Goal: Contribute content: Contribute content

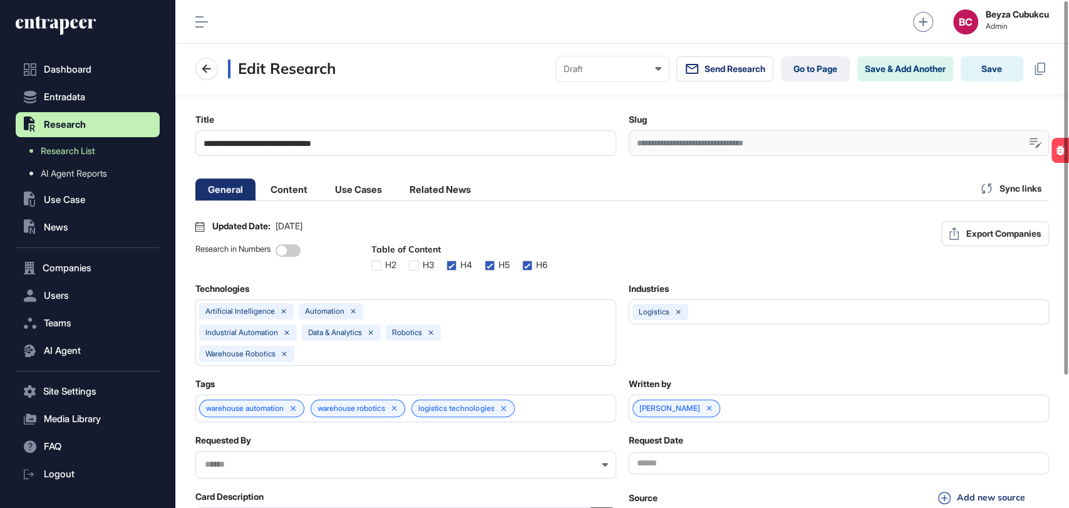
scroll to position [0, 5]
click at [322, 195] on li "Content" at bounding box center [358, 189] width 72 height 22
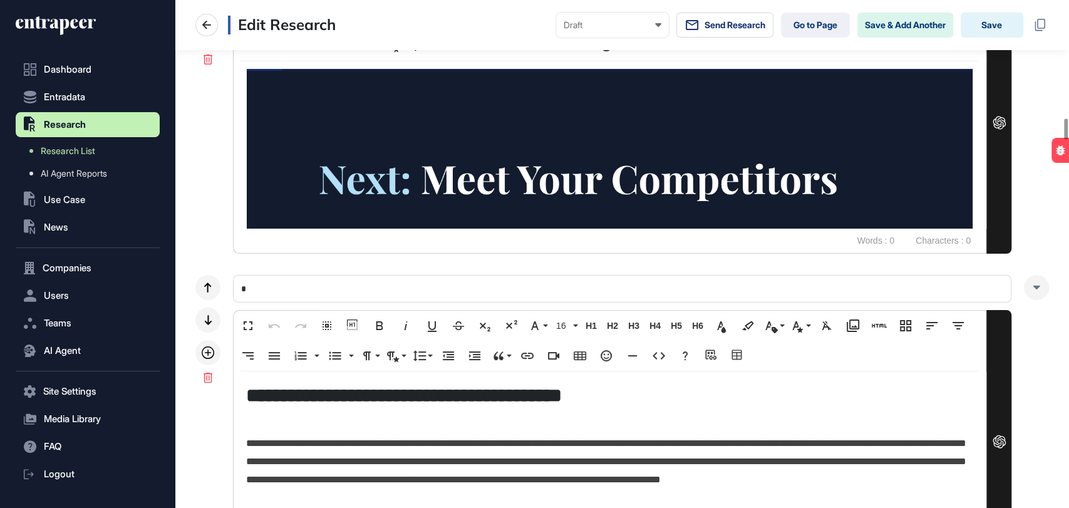
scroll to position [2852, 0]
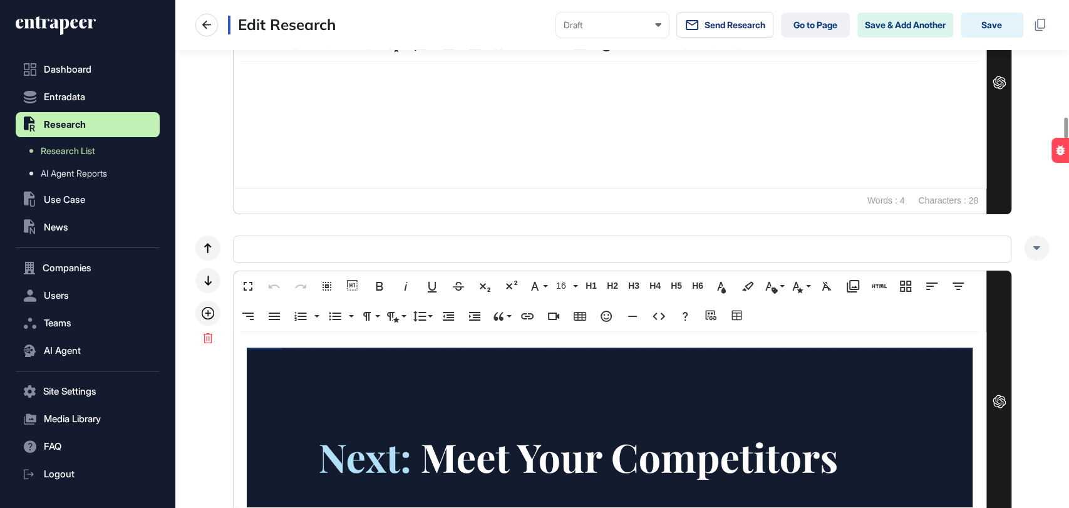
drag, startPoint x: 1066, startPoint y: 120, endPoint x: 1067, endPoint y: -1, distance: 121.5
click at [1067, 0] on html "**********" at bounding box center [534, 254] width 1069 height 508
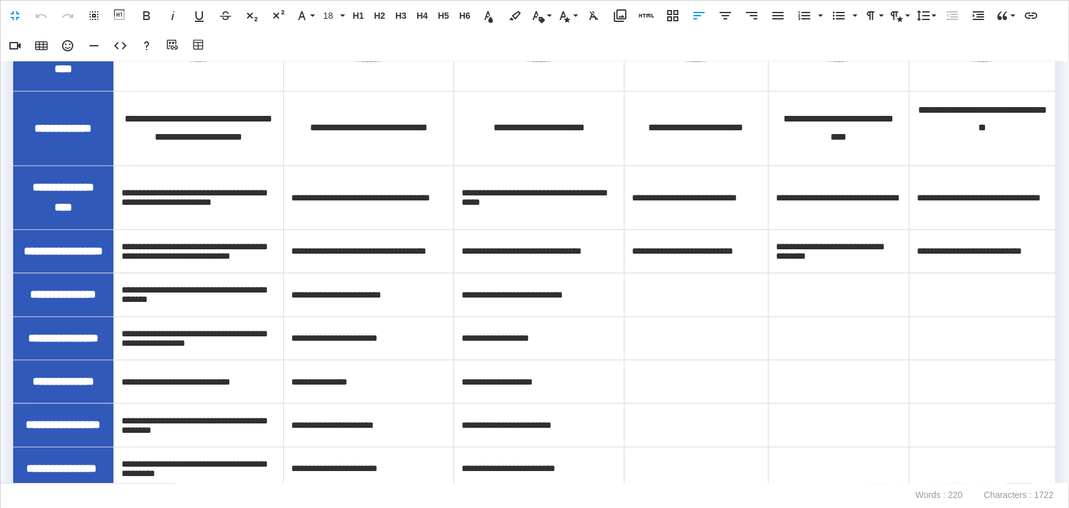
scroll to position [348, 0]
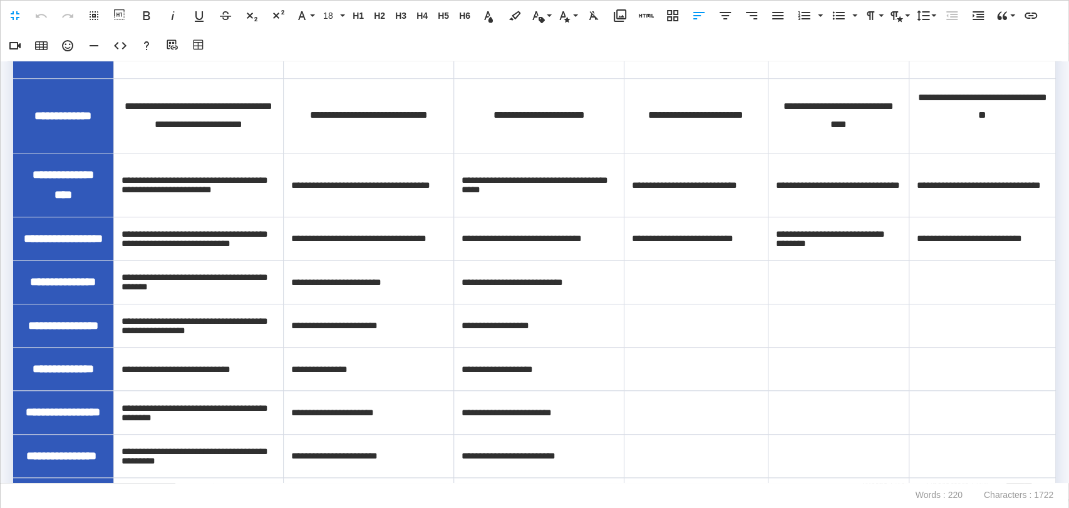
click at [688, 304] on td at bounding box center [696, 281] width 144 height 43
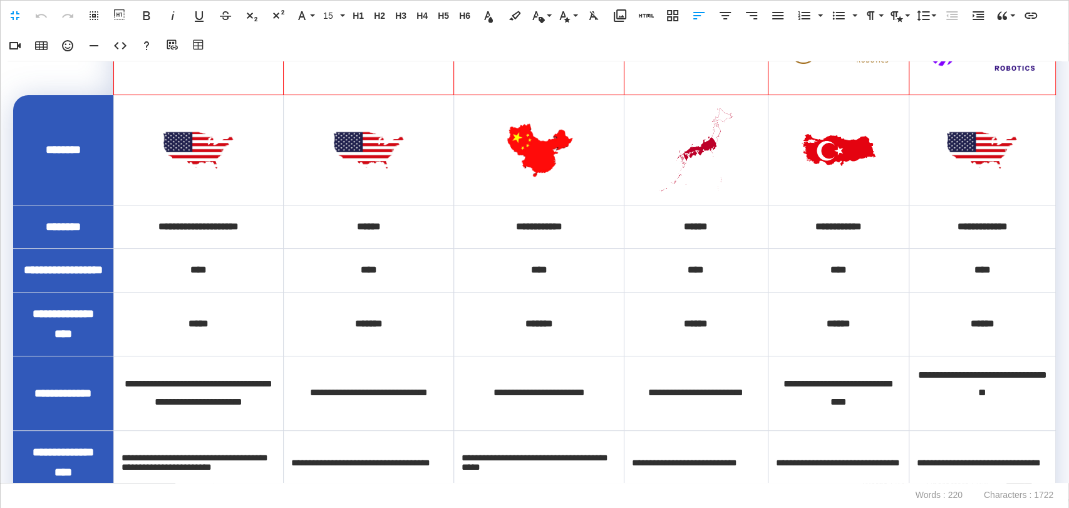
scroll to position [417, 0]
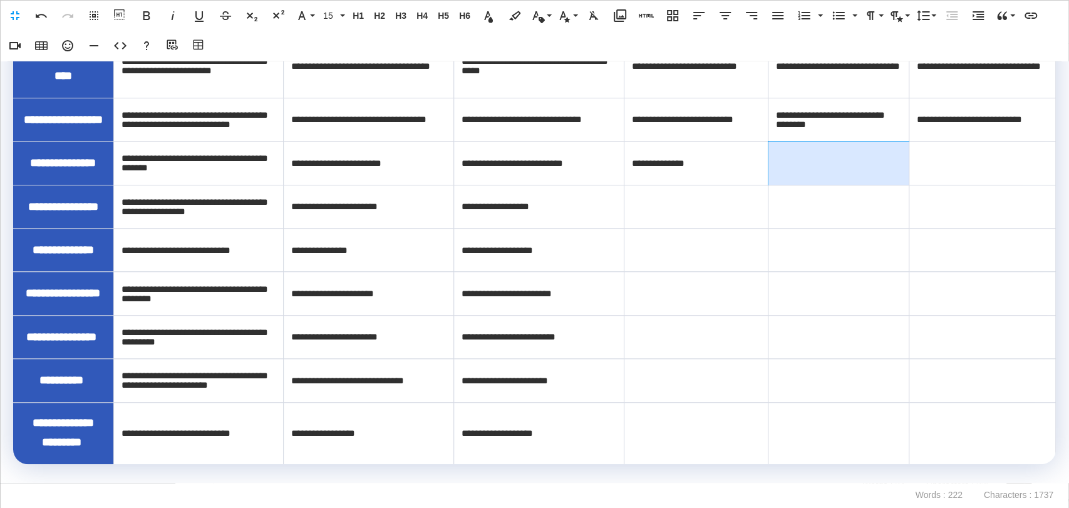
click at [835, 185] on td at bounding box center [838, 163] width 141 height 43
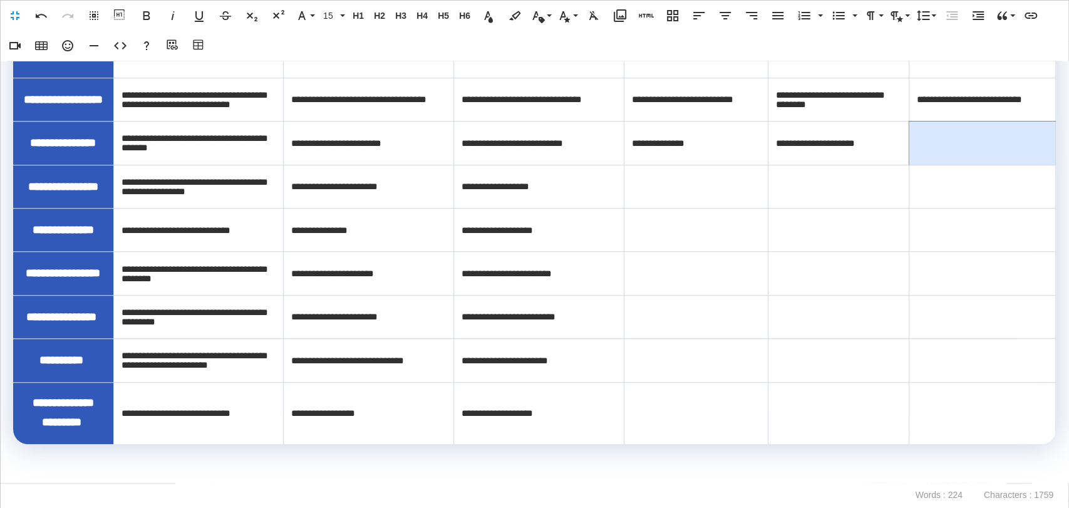
click at [950, 165] on td at bounding box center [982, 142] width 147 height 43
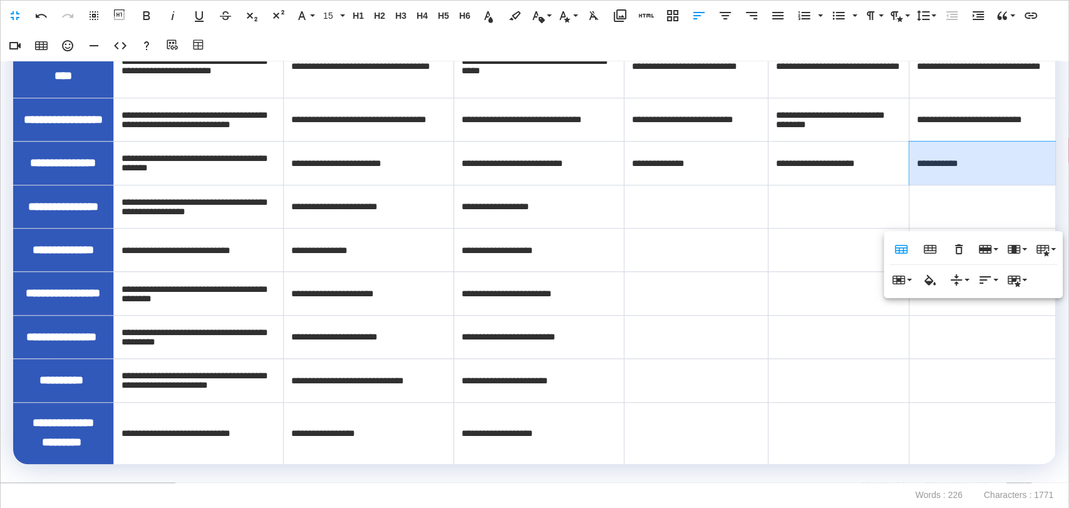
click at [708, 228] on td at bounding box center [696, 206] width 144 height 43
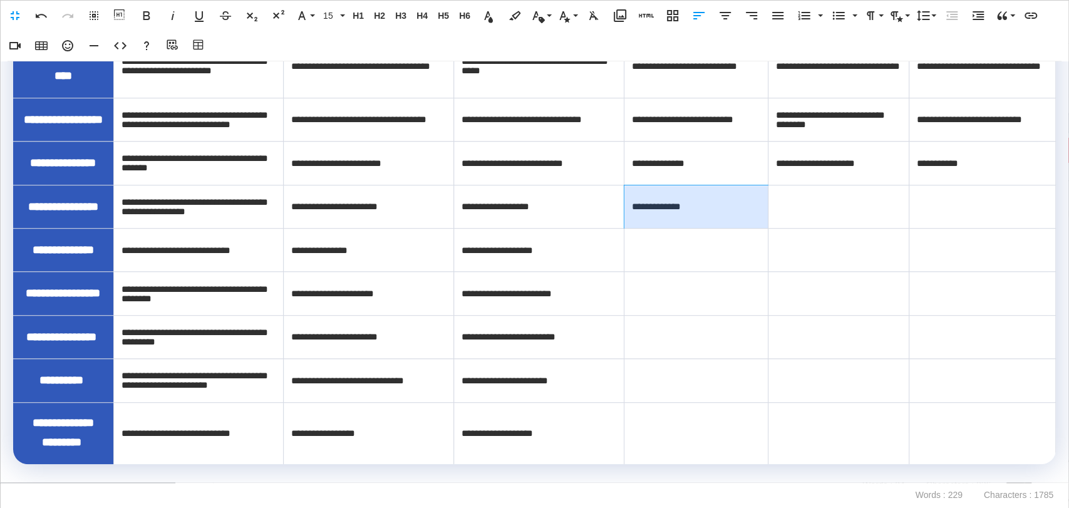
click at [790, 228] on td at bounding box center [838, 206] width 141 height 43
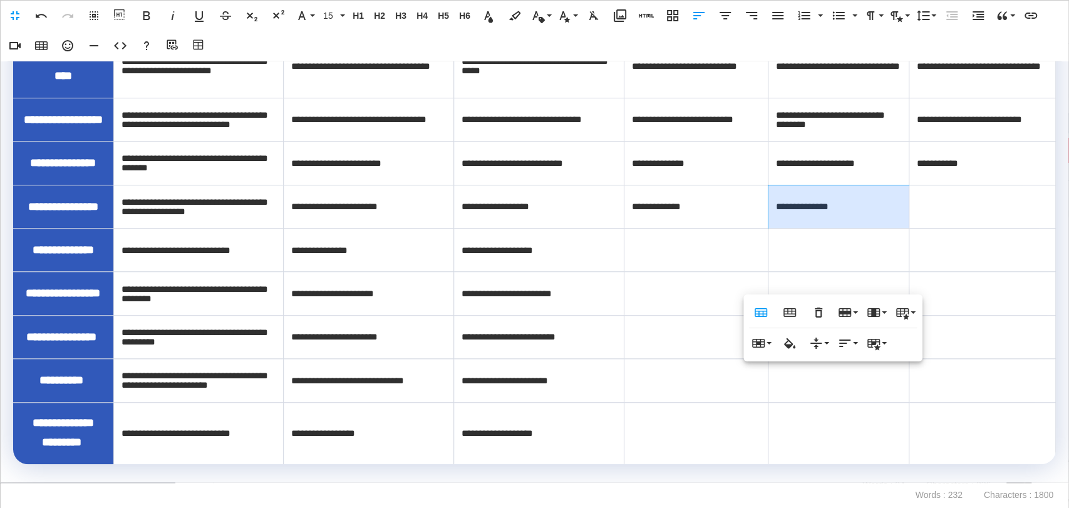
click at [959, 228] on td at bounding box center [982, 206] width 147 height 43
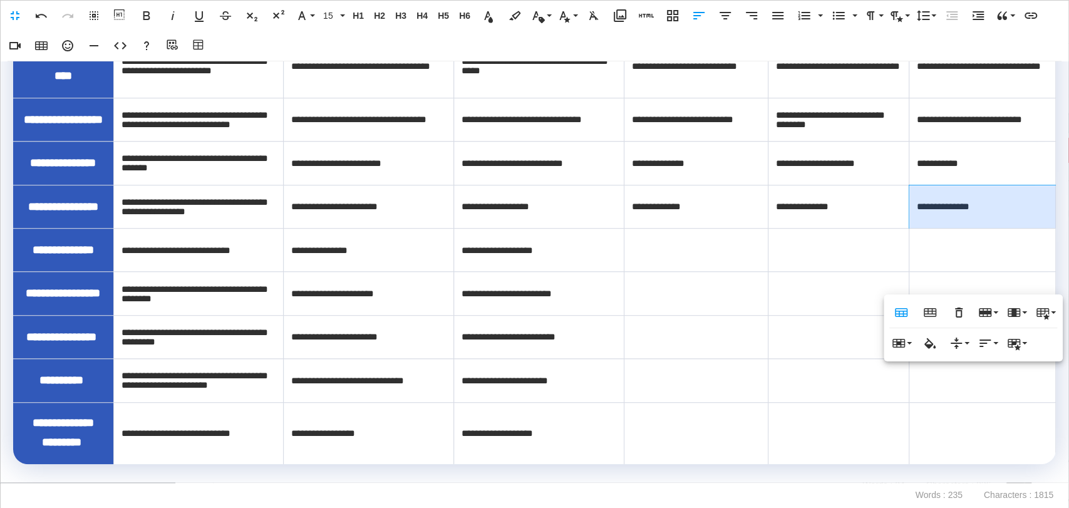
click at [679, 271] on td at bounding box center [696, 249] width 144 height 43
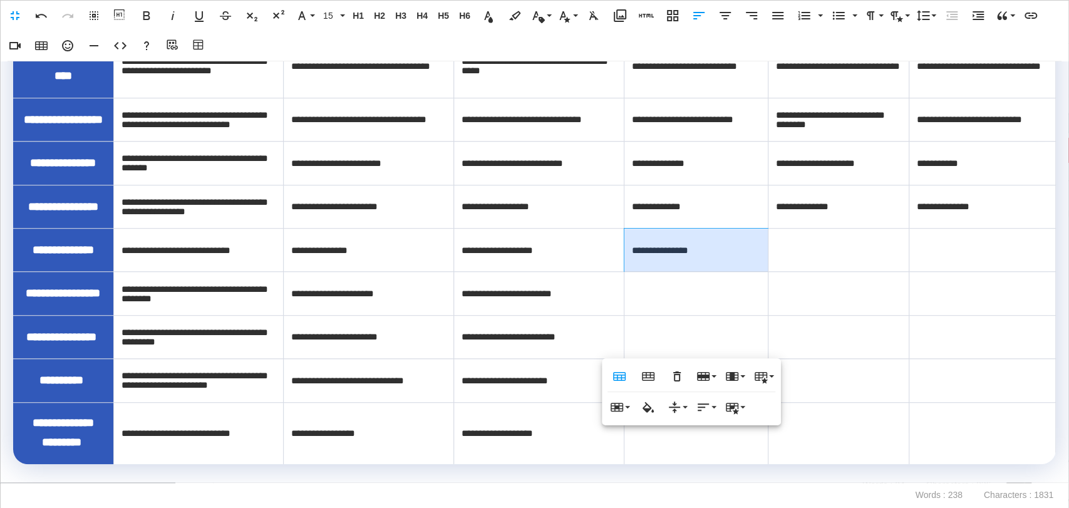
click at [967, 271] on td at bounding box center [982, 249] width 147 height 43
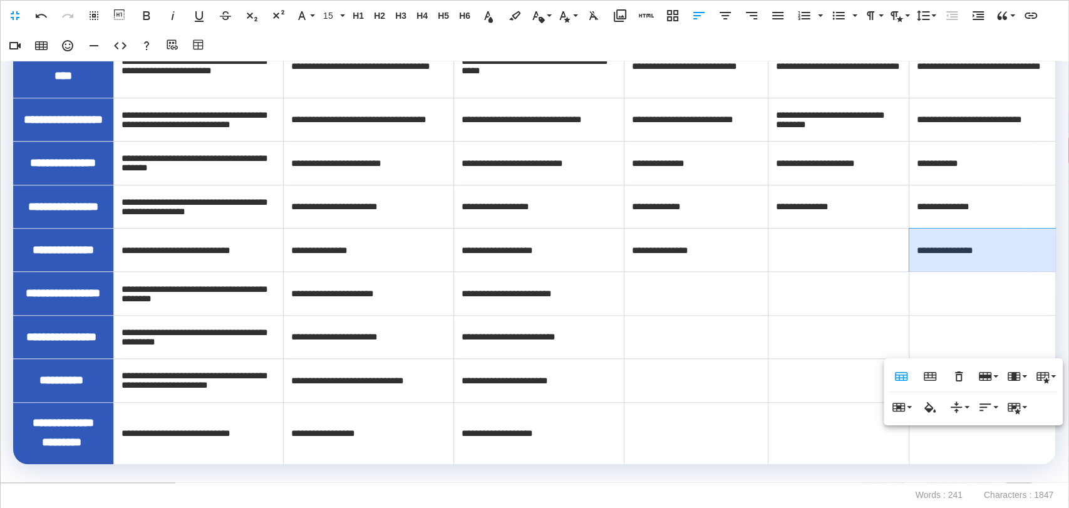
click at [827, 271] on td at bounding box center [838, 249] width 141 height 43
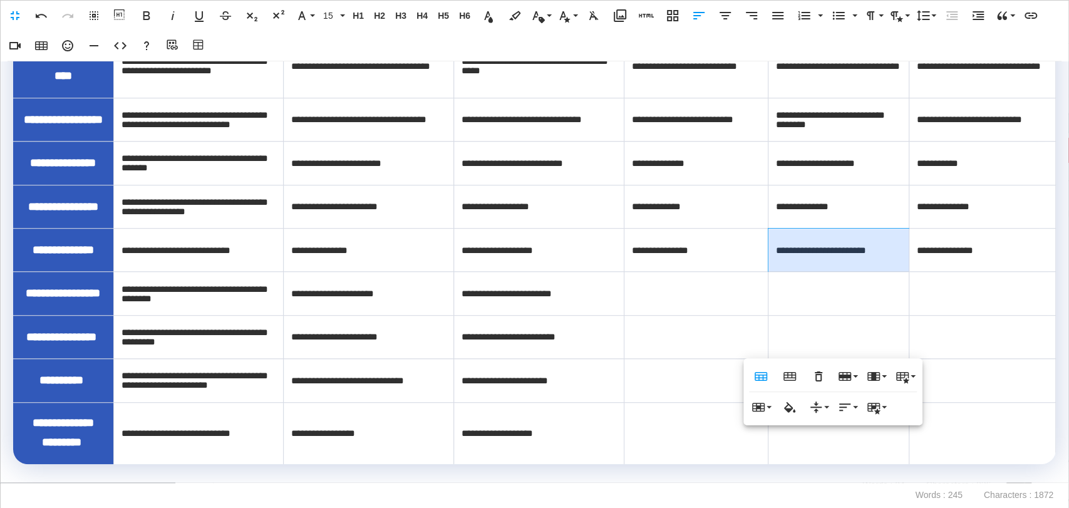
scroll to position [605, 0]
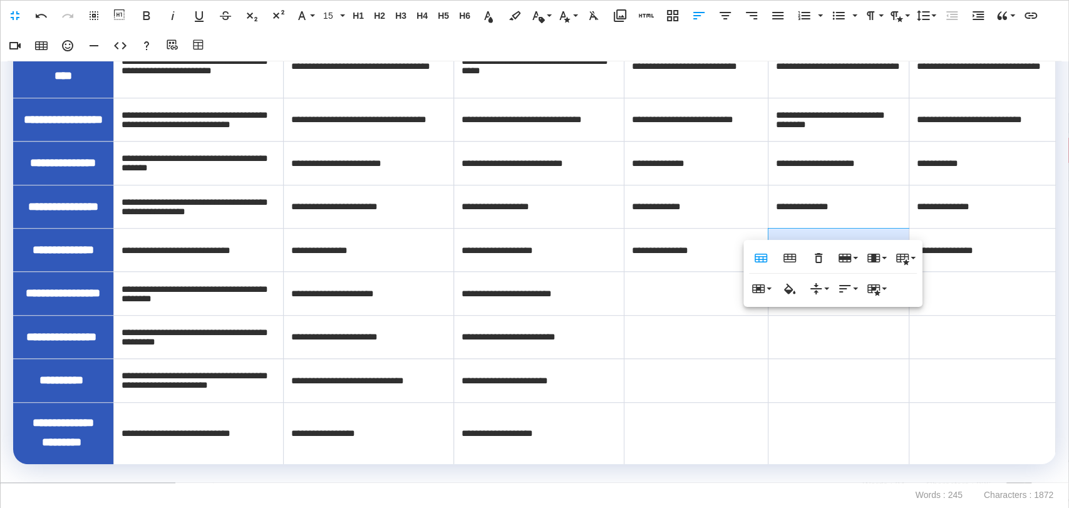
click at [674, 277] on td at bounding box center [696, 293] width 144 height 43
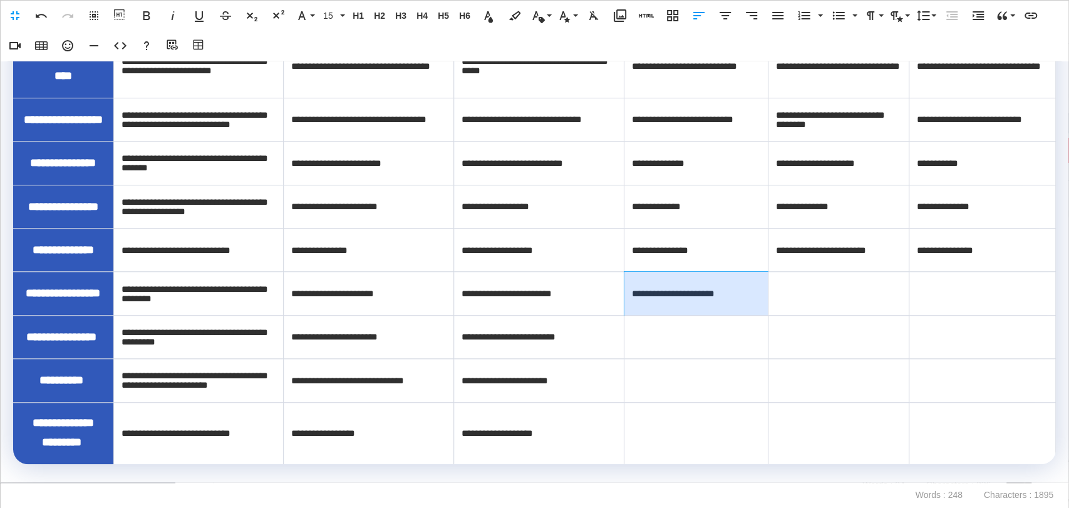
click at [796, 272] on td at bounding box center [838, 293] width 141 height 43
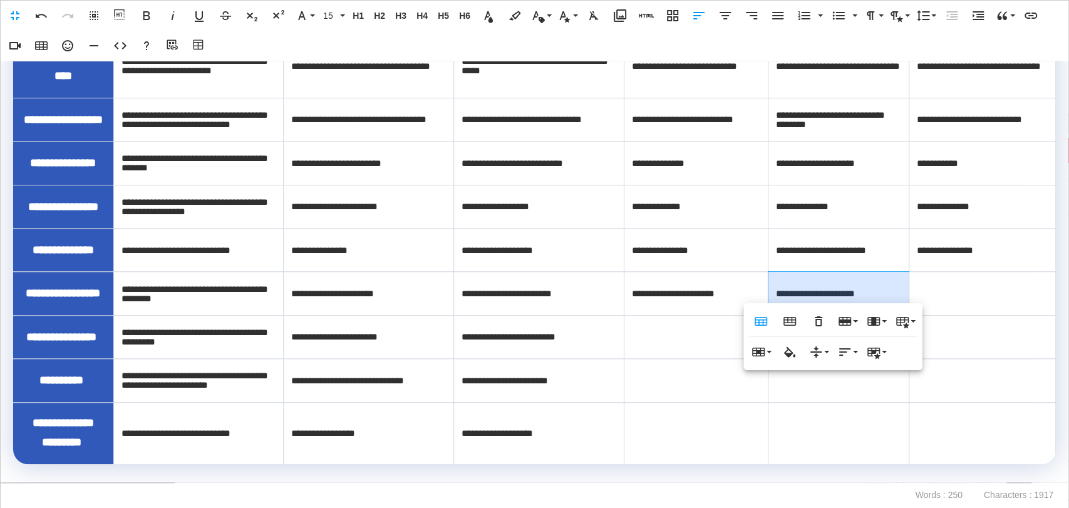
click at [932, 275] on td at bounding box center [982, 293] width 147 height 43
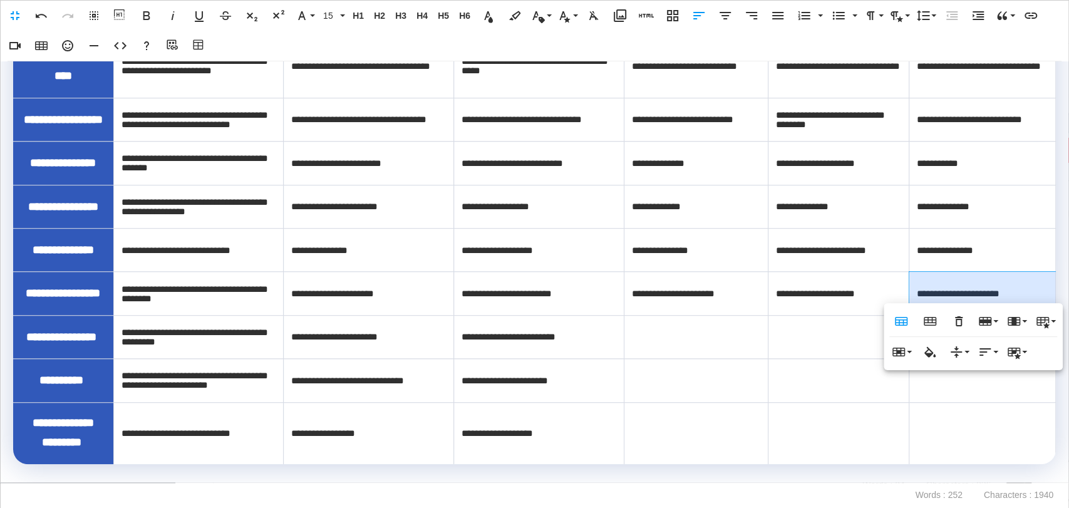
click at [684, 347] on td at bounding box center [696, 336] width 144 height 43
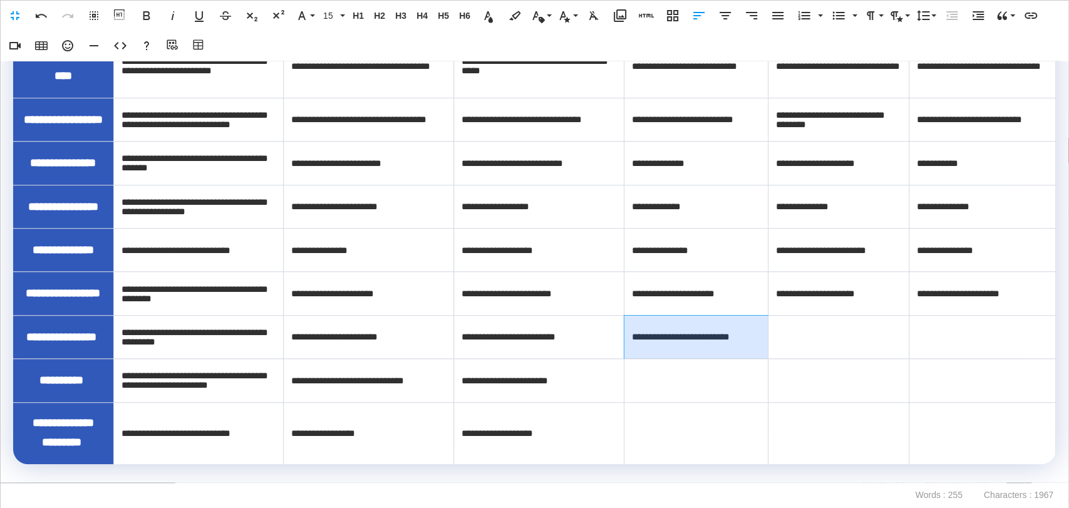
click at [790, 332] on td at bounding box center [838, 336] width 141 height 43
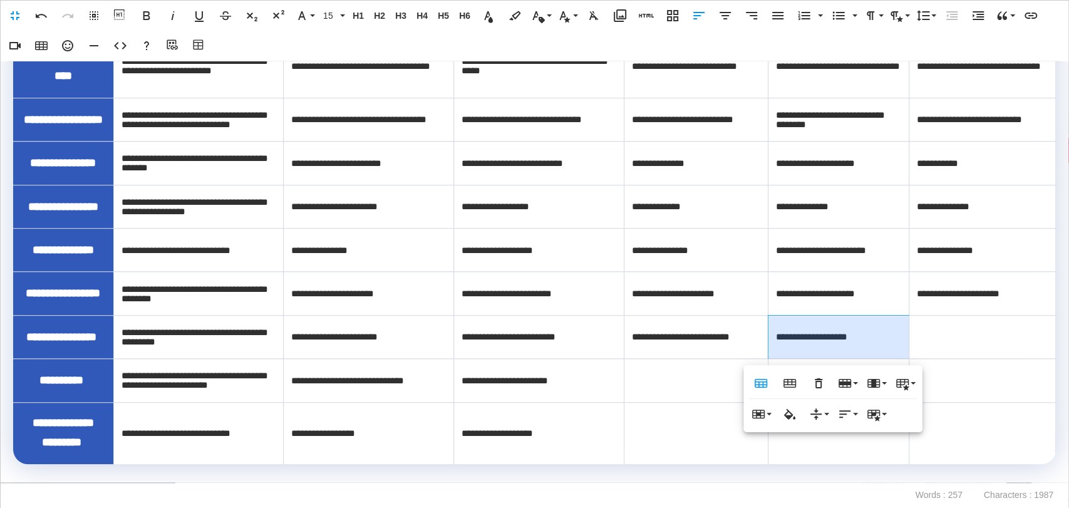
click at [933, 329] on td at bounding box center [982, 336] width 147 height 43
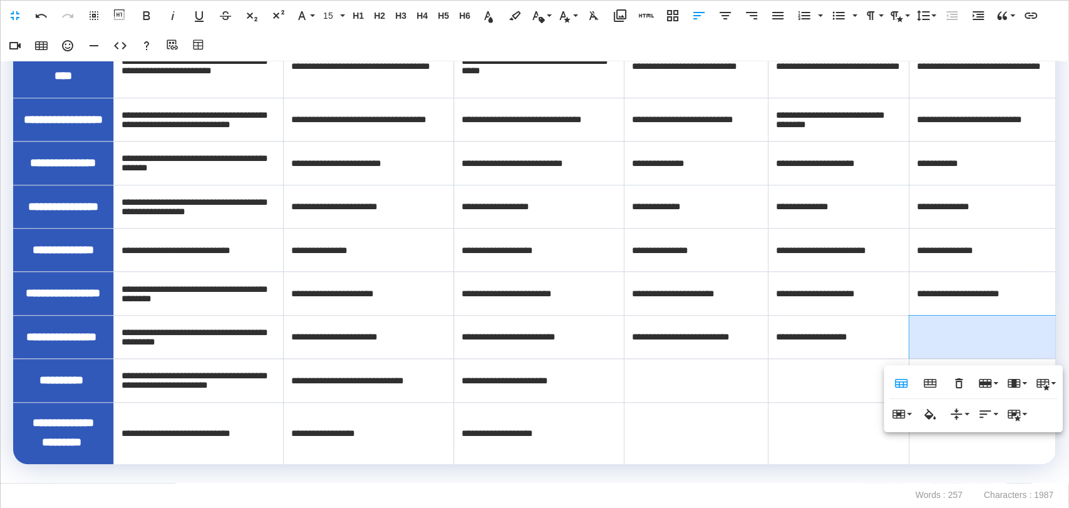
click at [676, 388] on td at bounding box center [696, 380] width 144 height 43
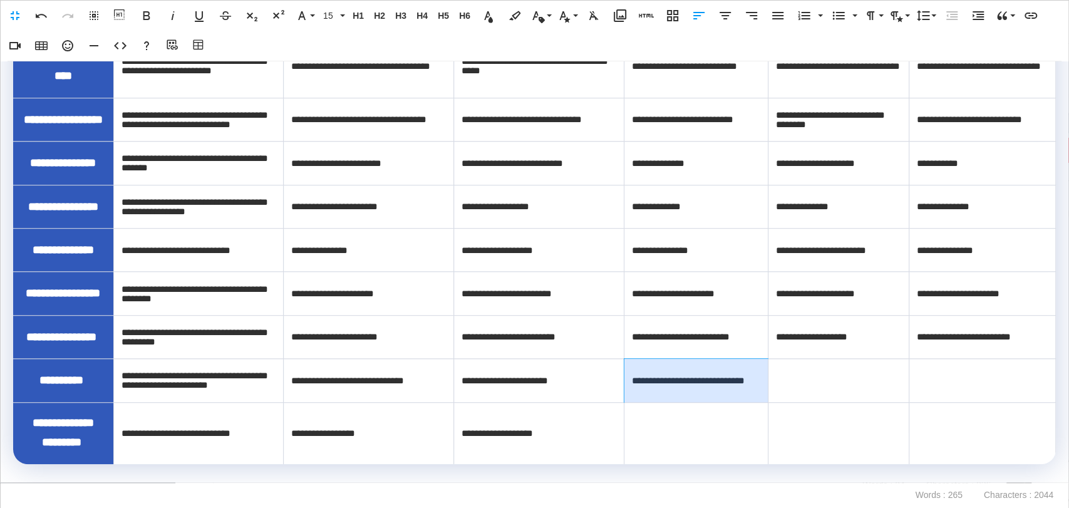
click at [832, 377] on td at bounding box center [838, 380] width 141 height 43
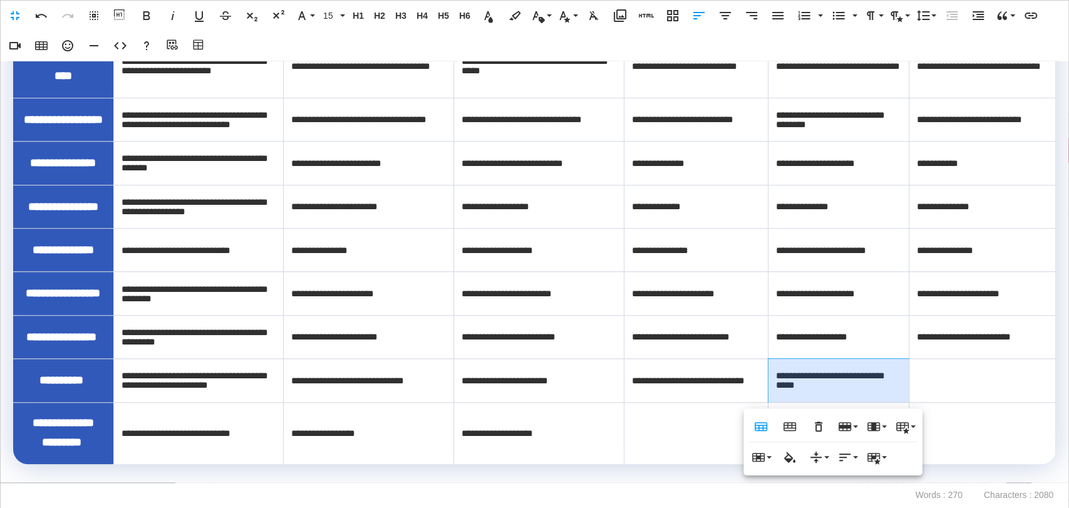
click at [957, 376] on td at bounding box center [982, 380] width 147 height 43
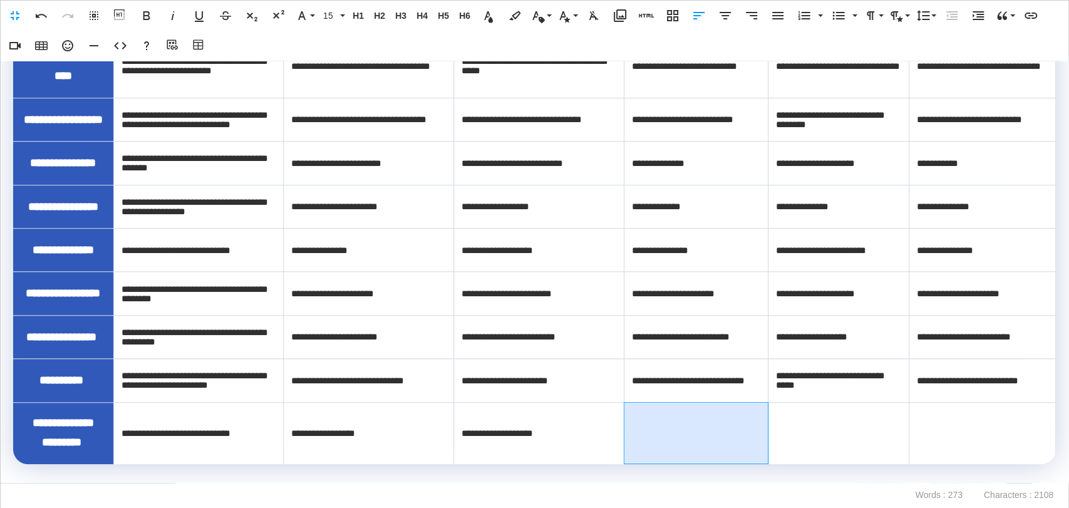
click at [681, 435] on td at bounding box center [696, 433] width 144 height 62
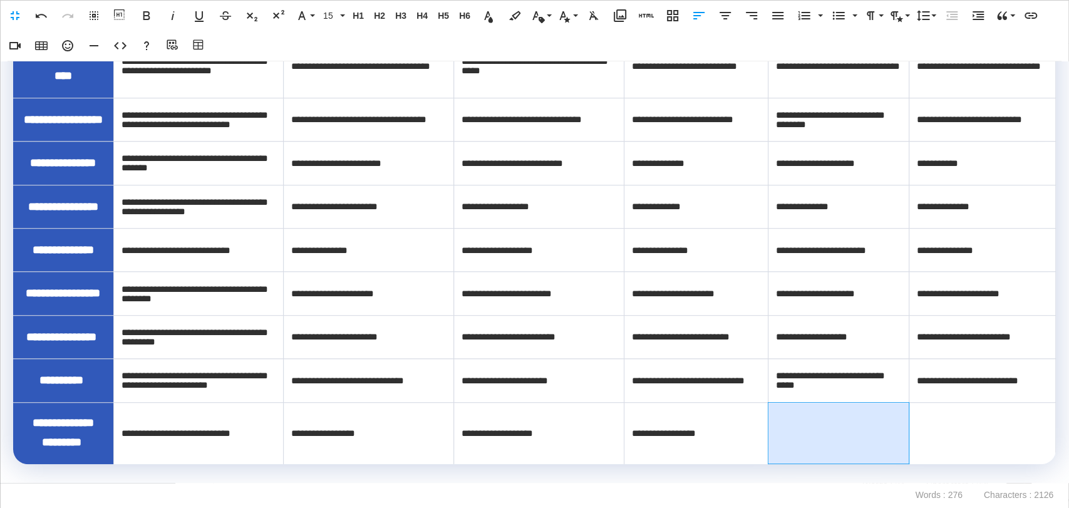
click at [828, 430] on td at bounding box center [838, 433] width 141 height 62
click at [959, 433] on td at bounding box center [982, 433] width 147 height 62
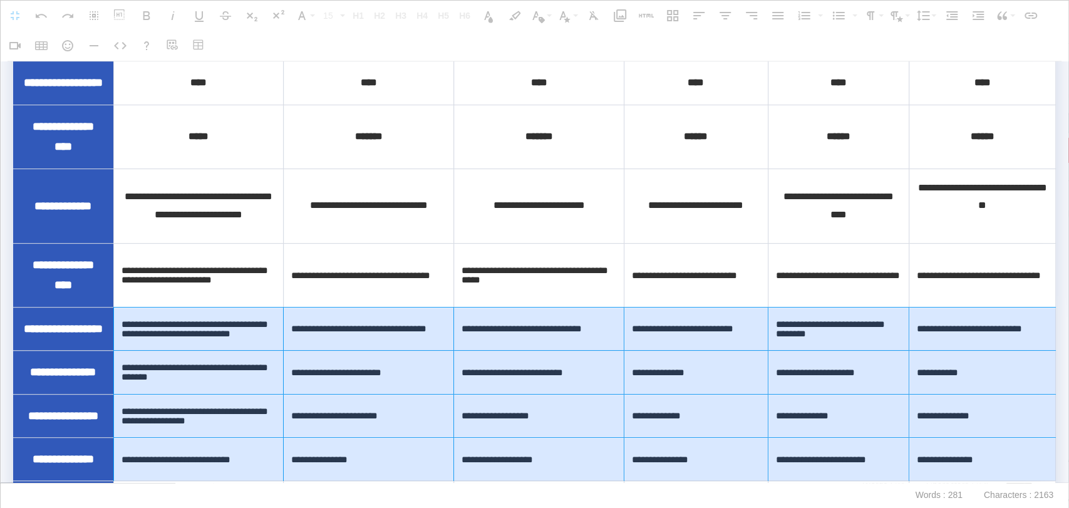
scroll to position [396, 0]
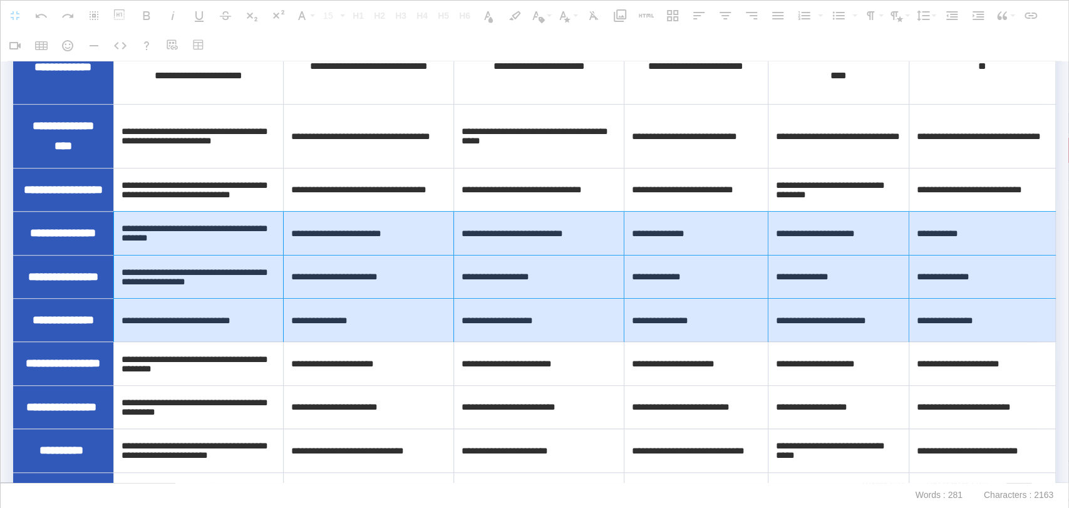
drag, startPoint x: 652, startPoint y: 254, endPoint x: 458, endPoint y: 272, distance: 195.6
click at [939, 278] on tbody "**********" at bounding box center [534, 151] width 1043 height 765
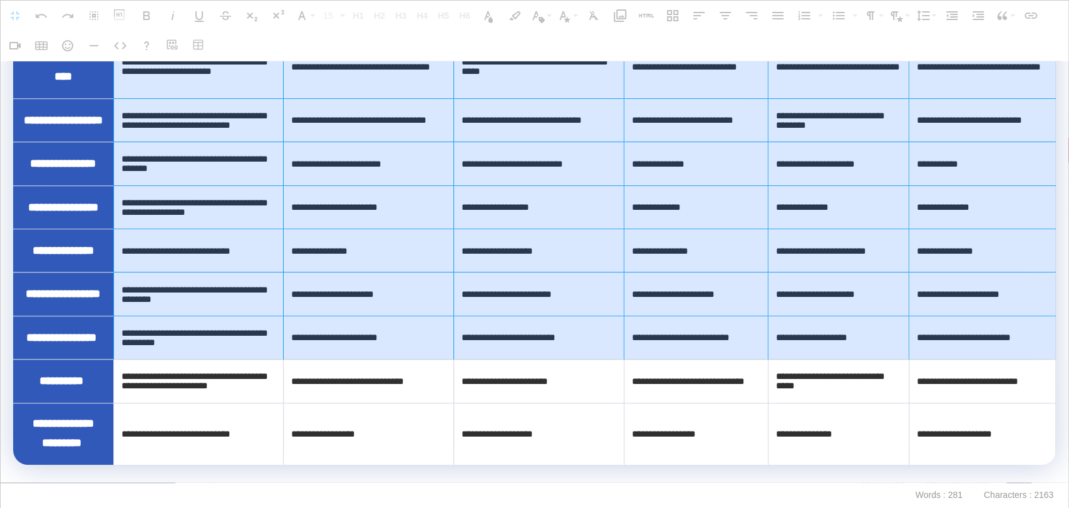
scroll to position [605, 0]
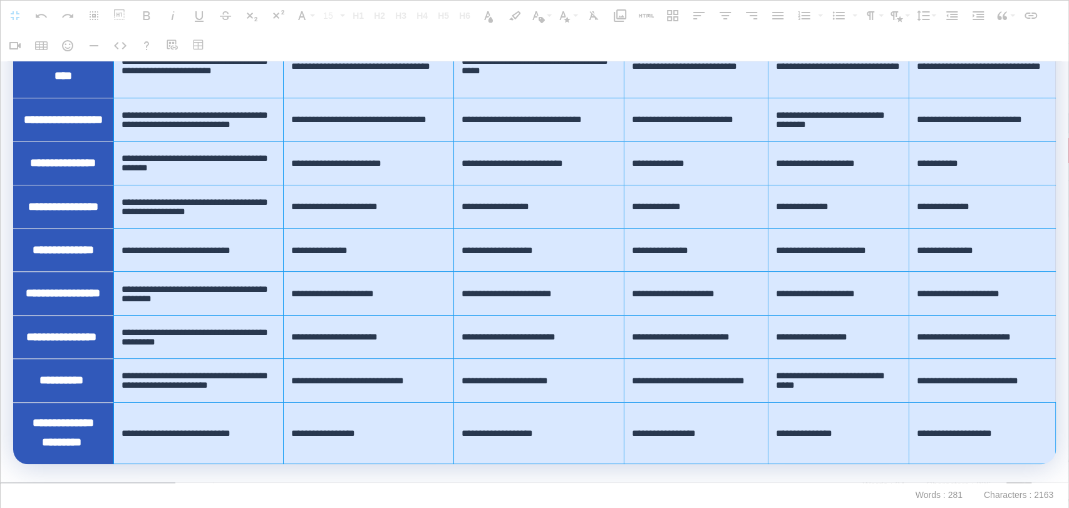
drag, startPoint x: 246, startPoint y: 229, endPoint x: 927, endPoint y: 412, distance: 704.9
click at [927, 412] on tbody "**********" at bounding box center [534, 81] width 1043 height 765
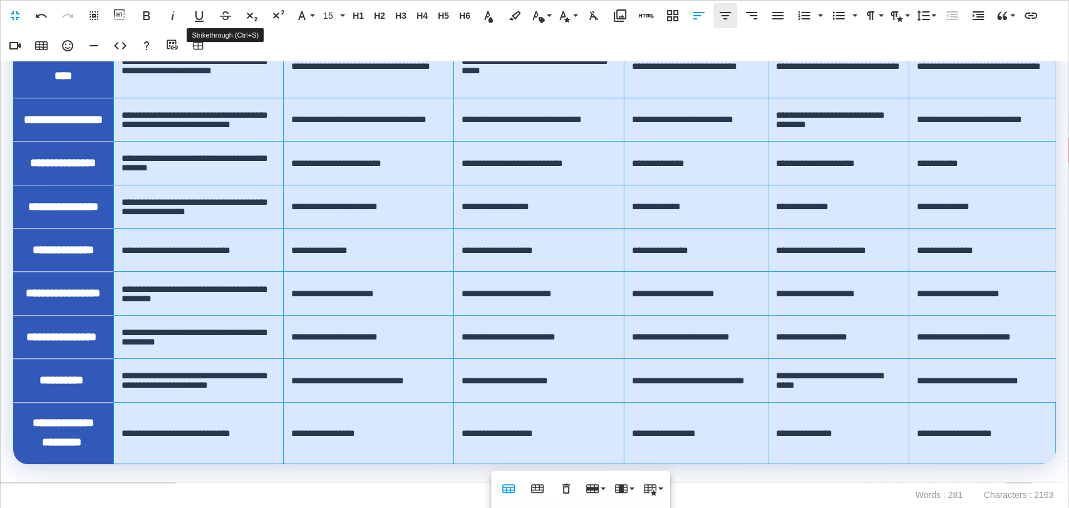
click at [723, 16] on icon "button" at bounding box center [725, 15] width 15 height 15
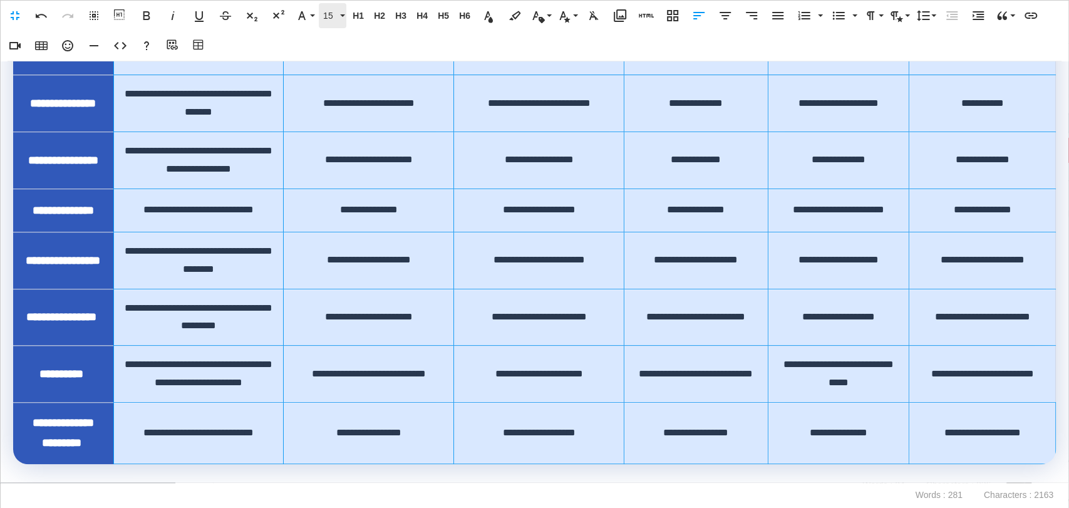
click at [321, 11] on span "15" at bounding box center [330, 16] width 19 height 11
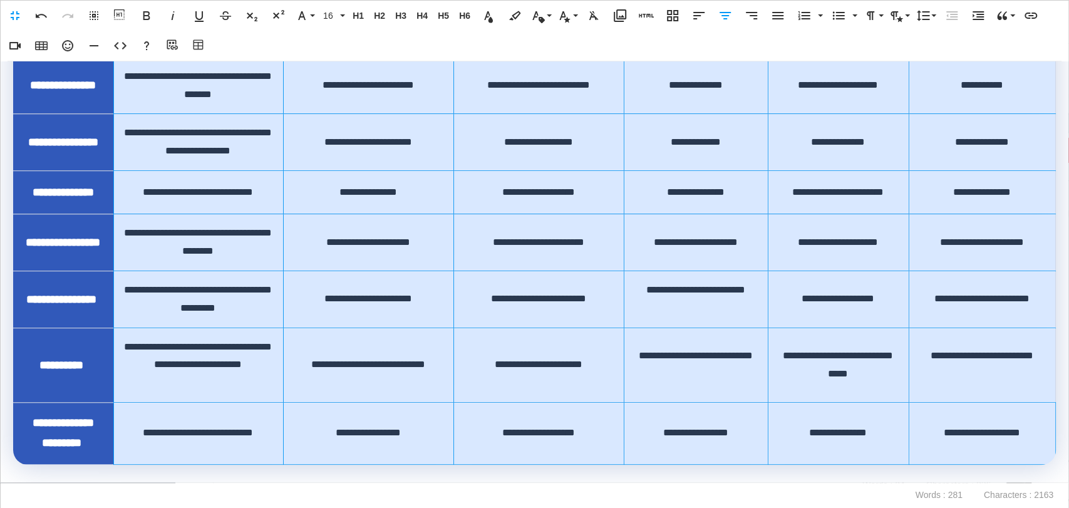
scroll to position [90, 0]
click at [331, 18] on span "16" at bounding box center [330, 16] width 19 height 11
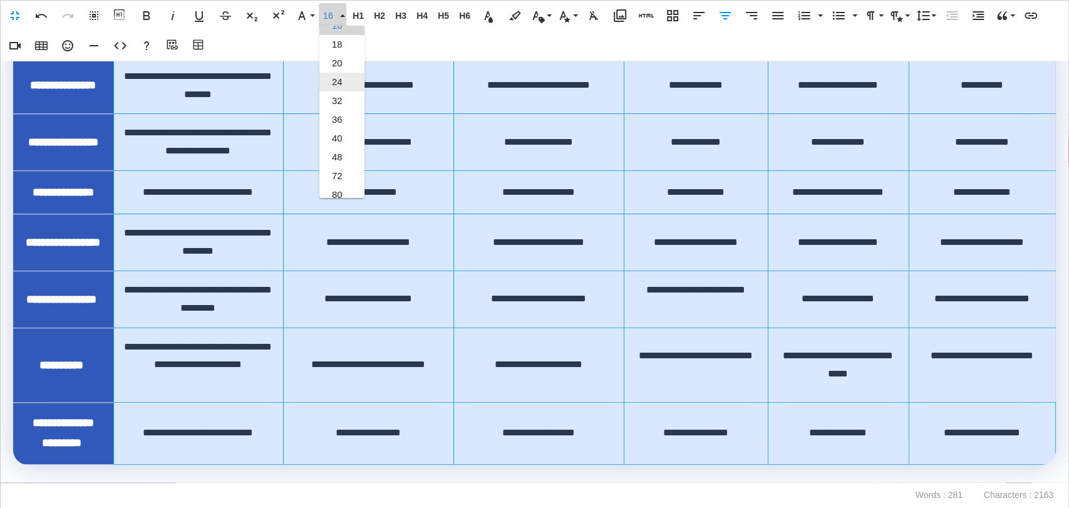
scroll to position [20, 0]
click at [339, 96] on link "16" at bounding box center [341, 95] width 45 height 19
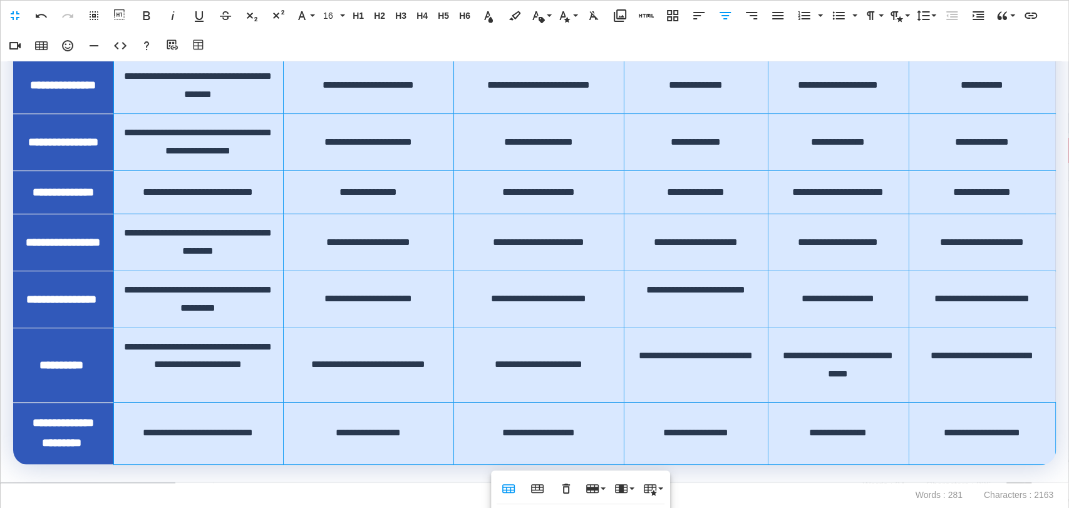
scroll to position [659, 0]
click at [286, 478] on p at bounding box center [534, 474] width 1043 height 18
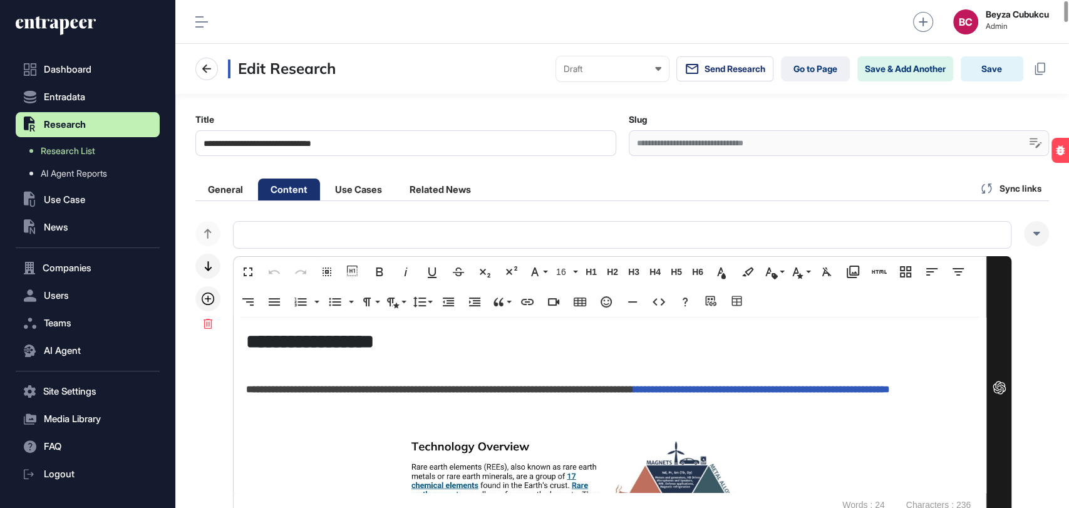
scroll to position [0, 0]
click at [999, 66] on button "Save" at bounding box center [992, 68] width 63 height 25
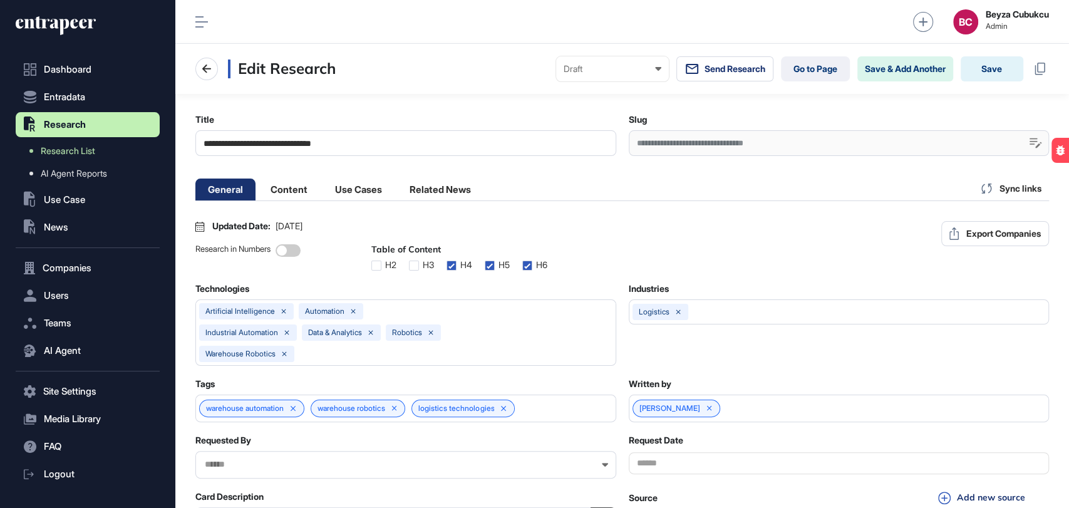
scroll to position [0, 5]
